Goal: Information Seeking & Learning: Learn about a topic

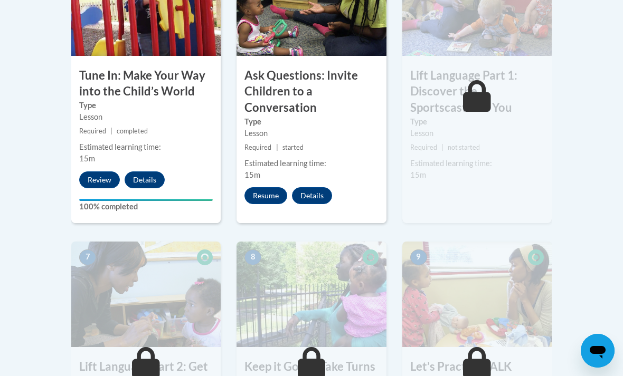
click at [268, 190] on button "Resume" at bounding box center [265, 195] width 43 height 17
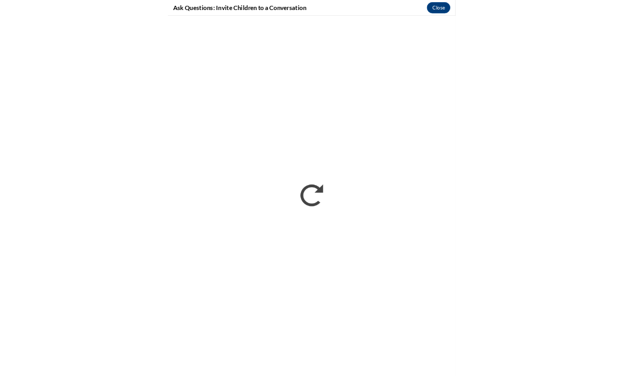
scroll to position [696, 0]
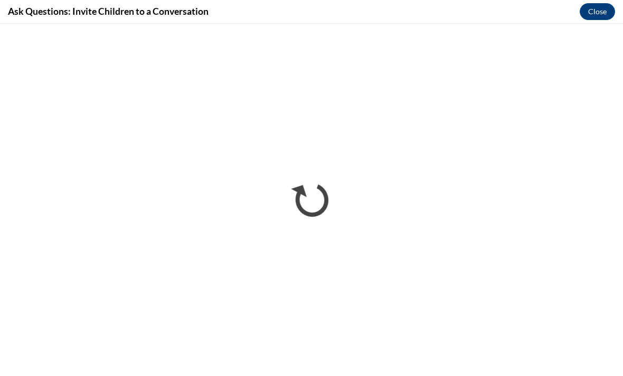
click at [598, 7] on button "Close" at bounding box center [597, 11] width 35 height 17
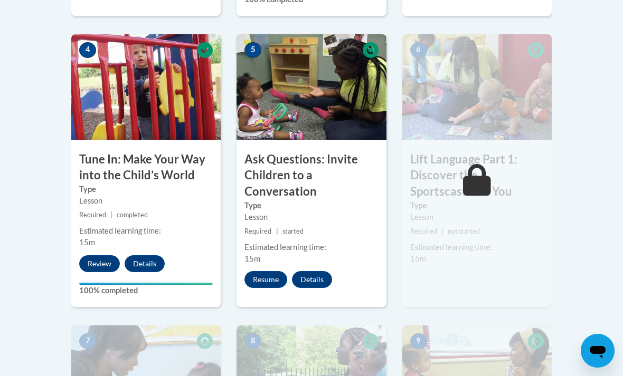
scroll to position [611, 0]
click at [475, 178] on icon at bounding box center [477, 181] width 28 height 32
click at [279, 276] on button "Resume" at bounding box center [265, 280] width 43 height 17
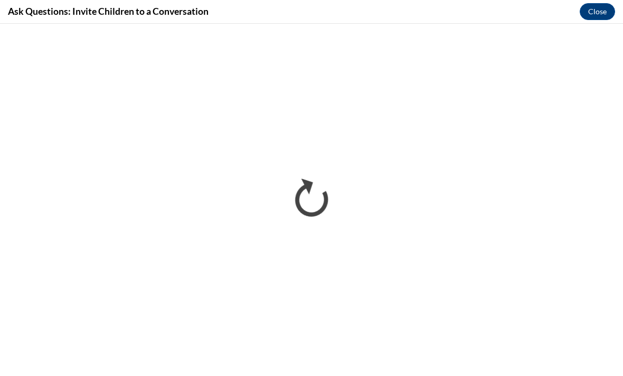
scroll to position [0, 0]
